Goal: Task Accomplishment & Management: Complete application form

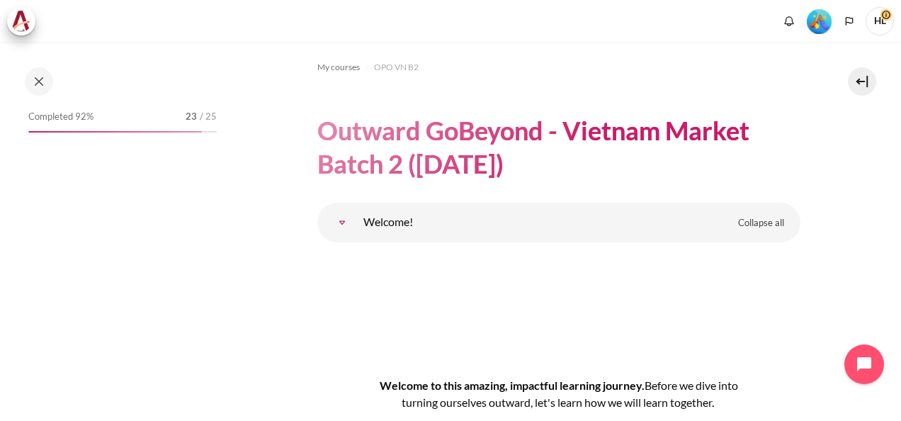
click at [205, 184] on div "Completed 92% 23 / 25" at bounding box center [122, 244] width 203 height 275
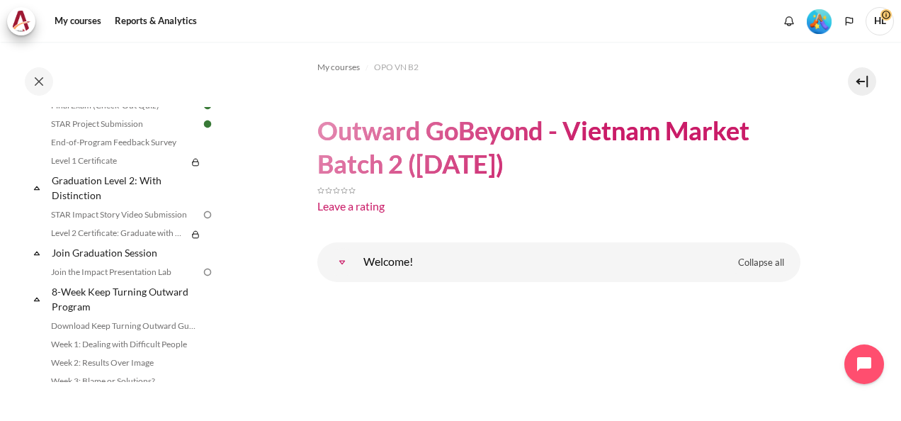
scroll to position [1574, 0]
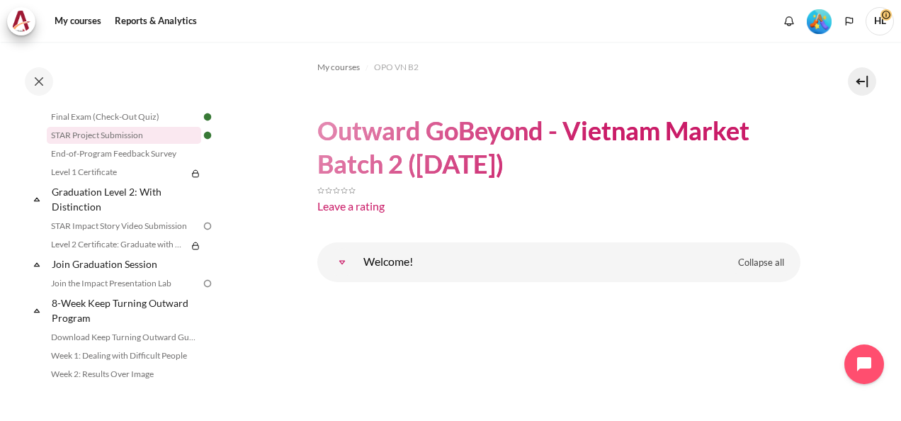
click at [125, 144] on link "STAR Project Submission" at bounding box center [124, 135] width 154 height 17
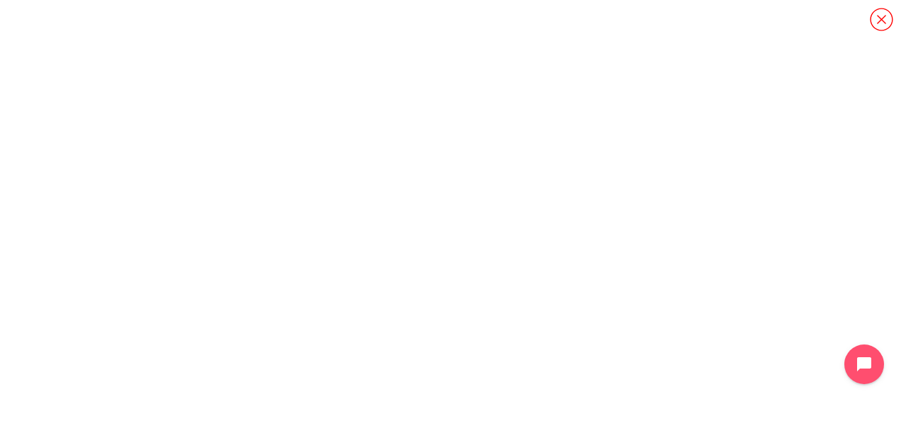
scroll to position [71, 0]
click at [878, 18] on icon "Content" at bounding box center [881, 19] width 25 height 25
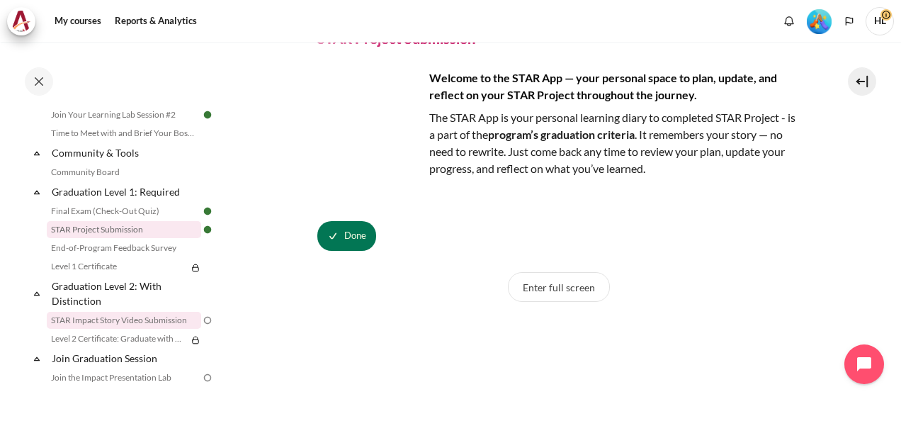
click at [109, 329] on link "STAR Impact Story Video Submission" at bounding box center [124, 320] width 154 height 17
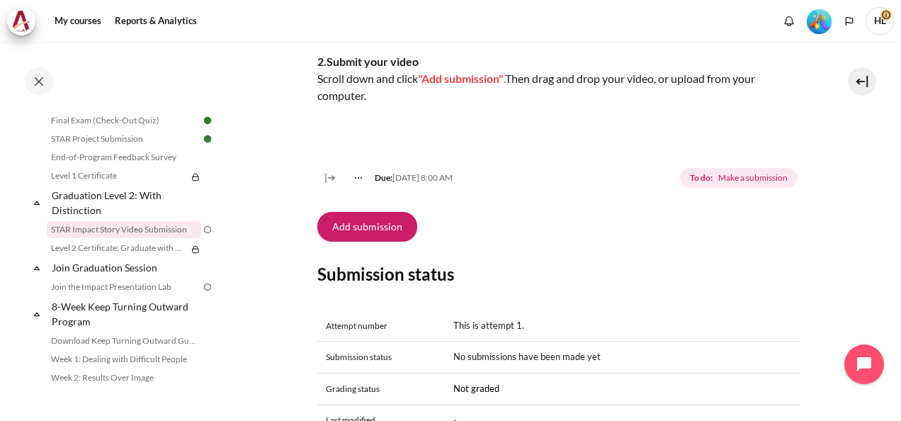
scroll to position [407, 0]
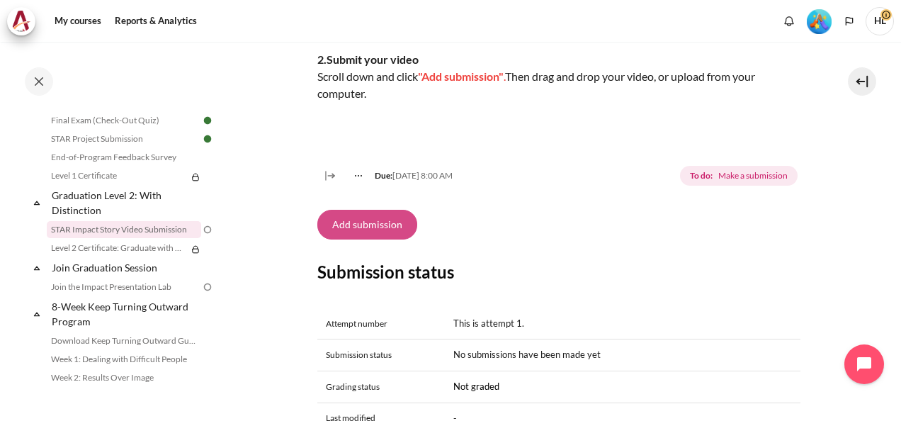
click at [367, 239] on button "Add submission" at bounding box center [367, 225] width 100 height 30
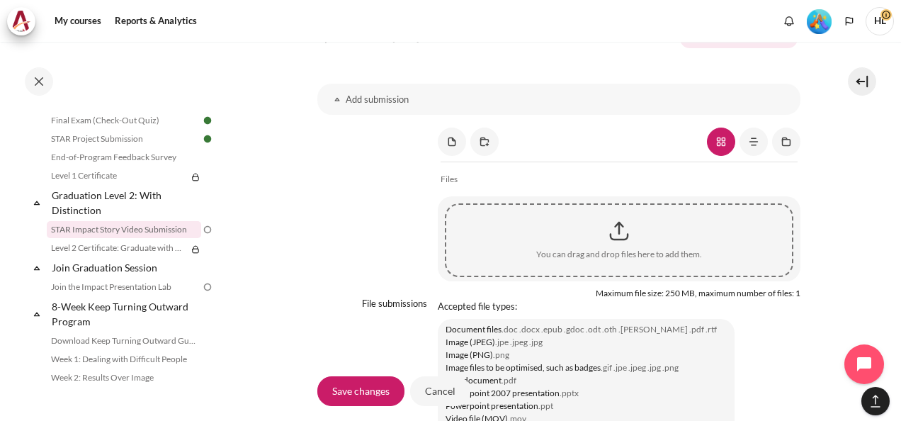
scroll to position [1222, 0]
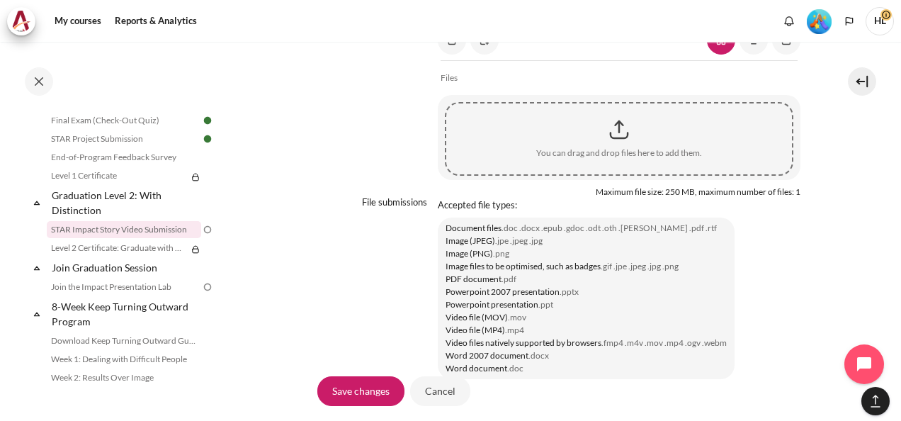
click at [616, 147] on div "Content" at bounding box center [619, 129] width 346 height 35
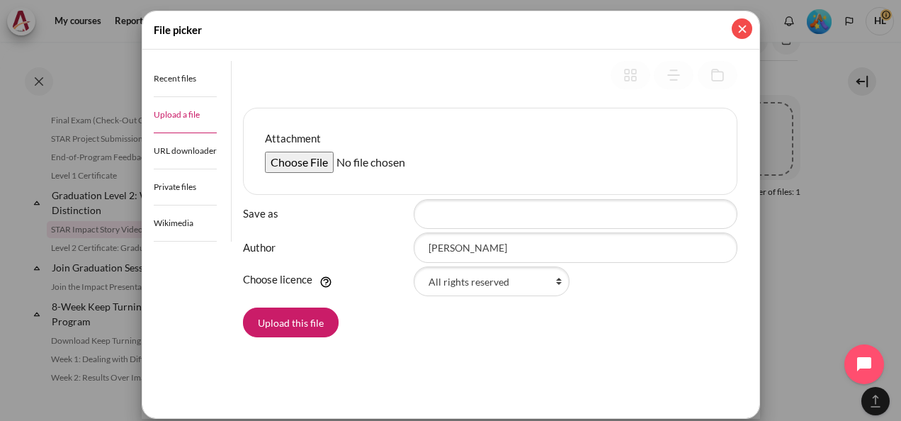
click at [744, 33] on button "Close" at bounding box center [742, 28] width 21 height 21
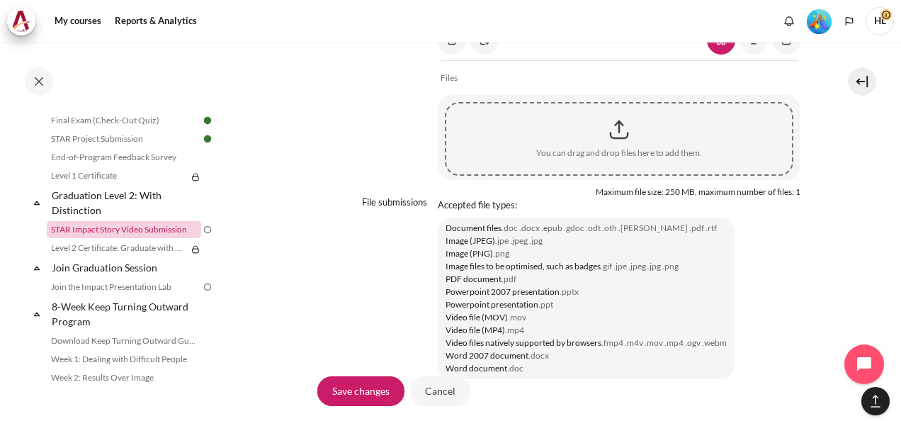
click at [162, 238] on link "STAR Impact Story Video Submission" at bounding box center [124, 229] width 154 height 17
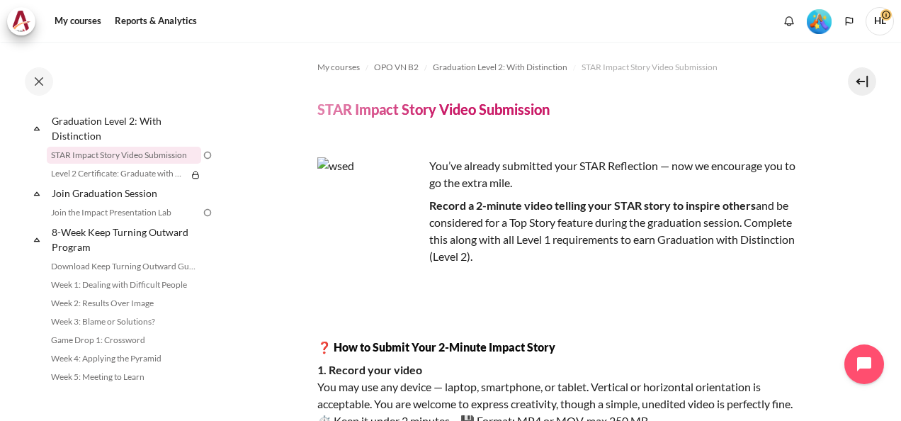
scroll to position [1667, 0]
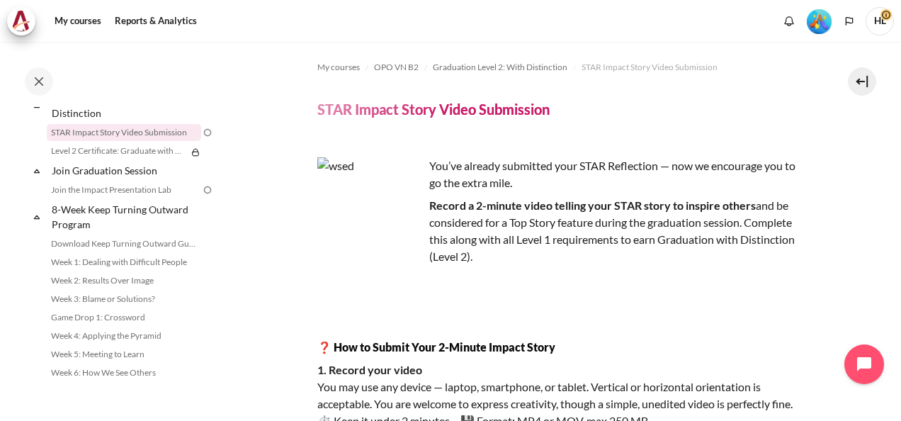
click at [151, 181] on div "Expand Collapse Join Graduation Session Highlighted" at bounding box center [123, 170] width 186 height 21
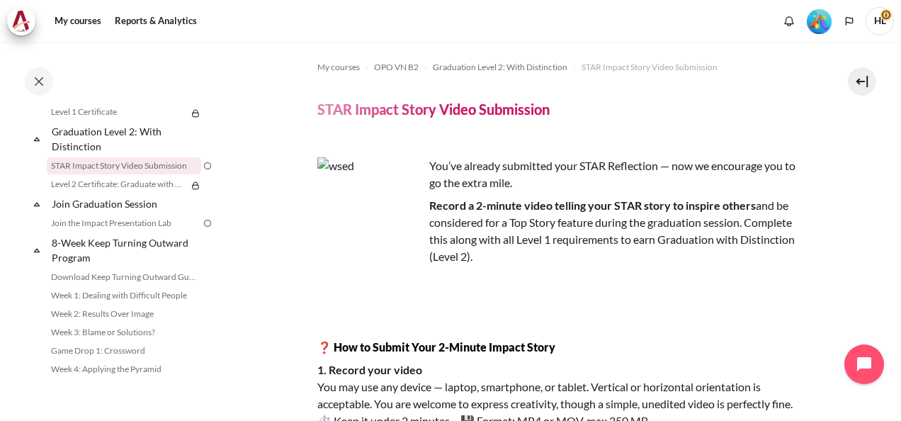
scroll to position [1611, 0]
